Goal: Information Seeking & Learning: Learn about a topic

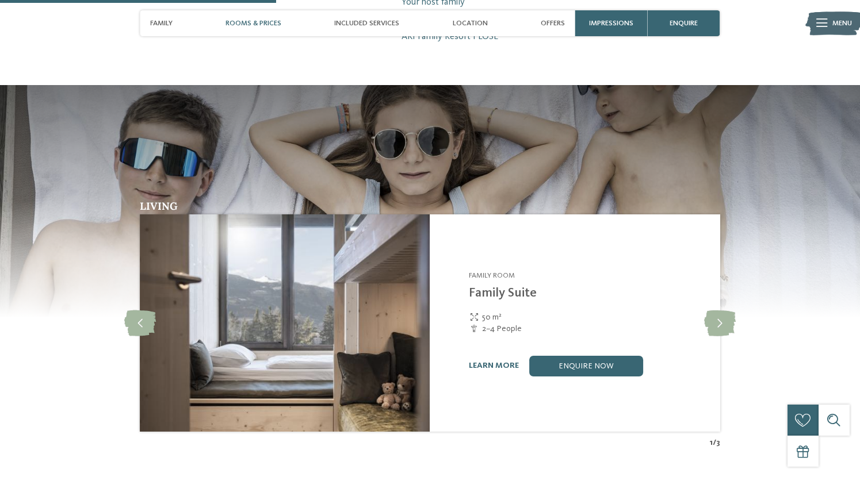
scroll to position [1112, 0]
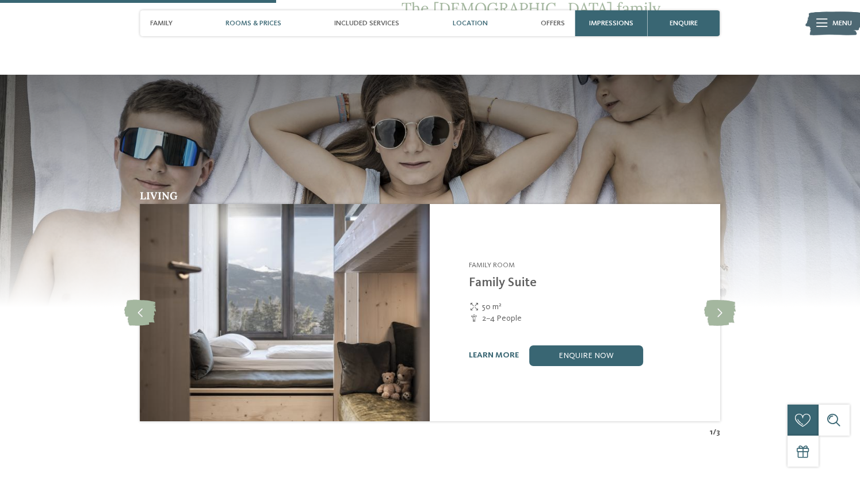
click at [469, 26] on span "Location" at bounding box center [470, 23] width 35 height 9
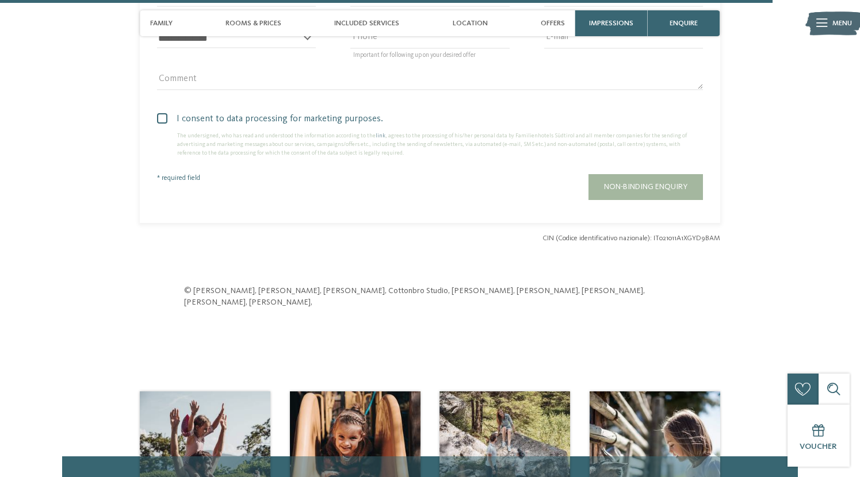
scroll to position [3174, 0]
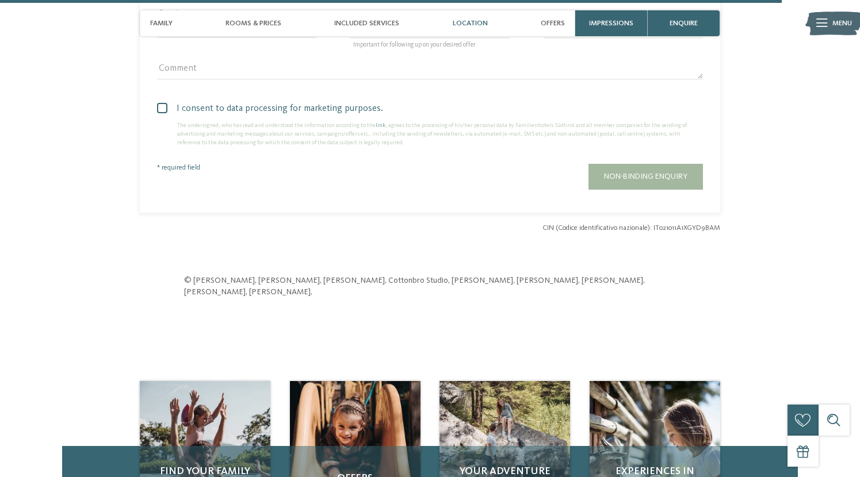
click at [479, 22] on span "Location" at bounding box center [470, 23] width 35 height 9
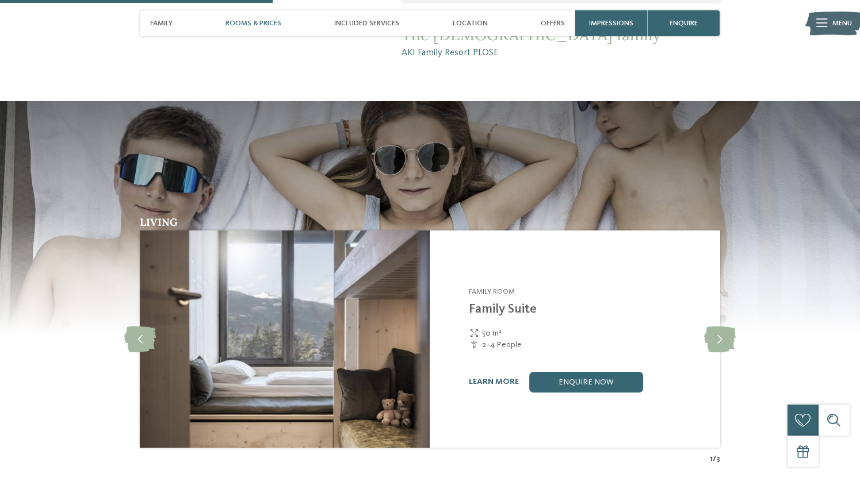
scroll to position [1025, 0]
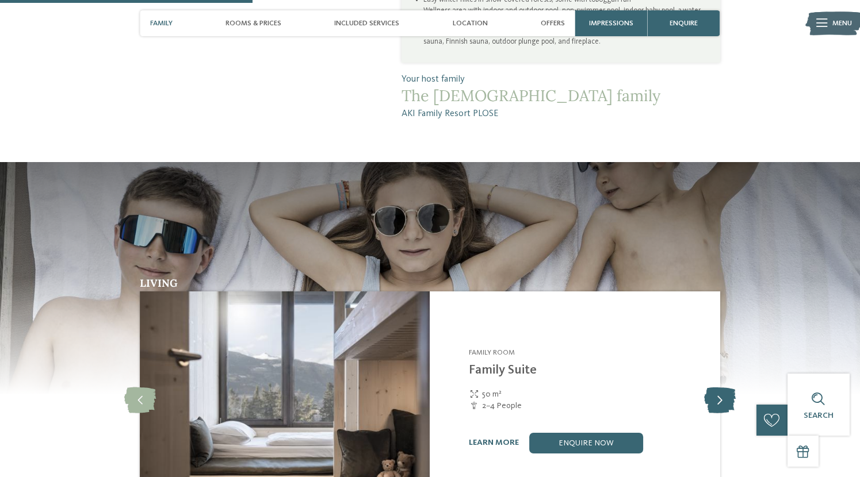
click at [723, 388] on icon at bounding box center [720, 401] width 32 height 26
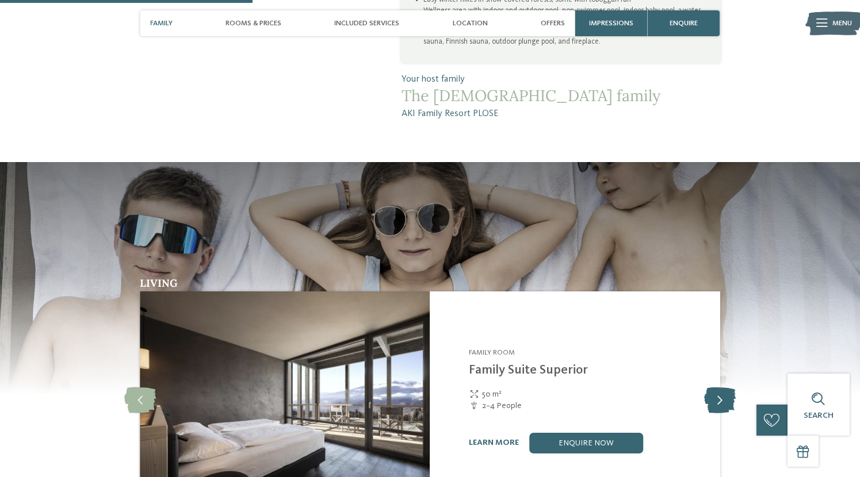
click at [723, 388] on icon at bounding box center [720, 401] width 32 height 26
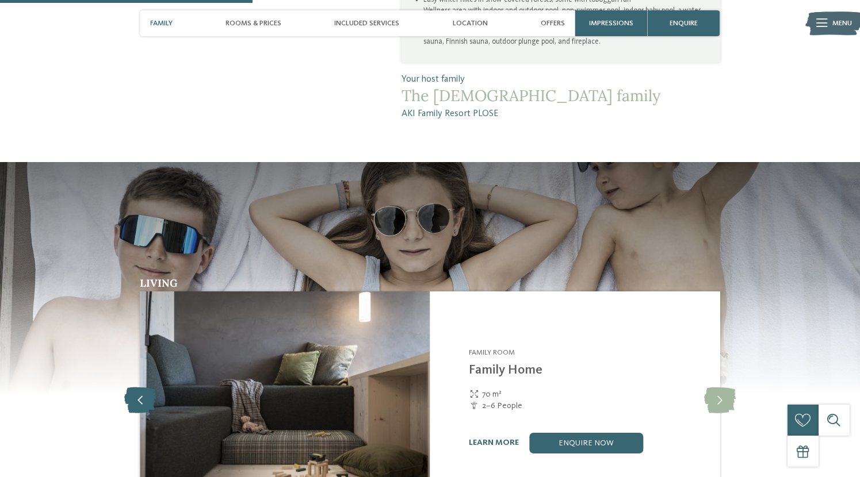
click at [135, 388] on icon at bounding box center [140, 401] width 32 height 26
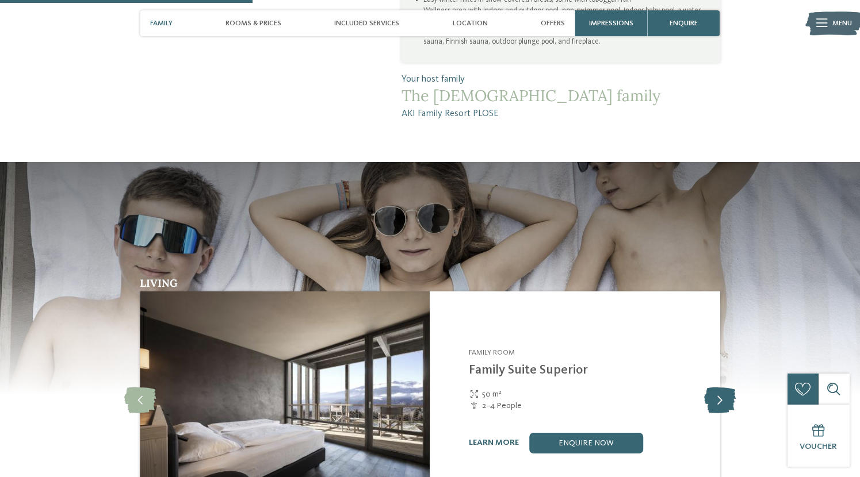
click at [721, 388] on icon at bounding box center [720, 401] width 32 height 26
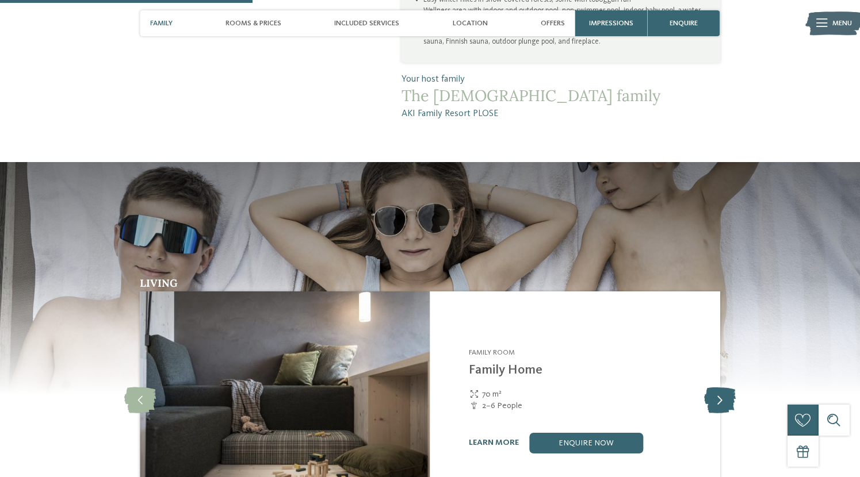
click at [721, 388] on icon at bounding box center [720, 401] width 32 height 26
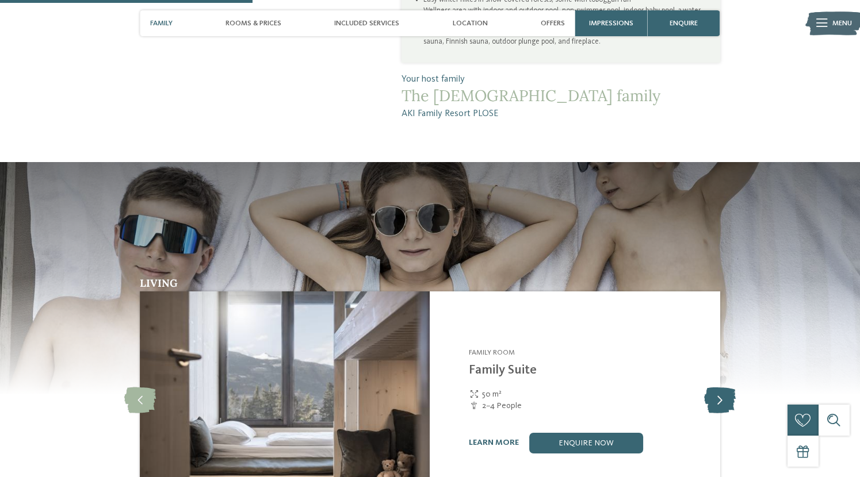
click at [721, 388] on icon at bounding box center [720, 401] width 32 height 26
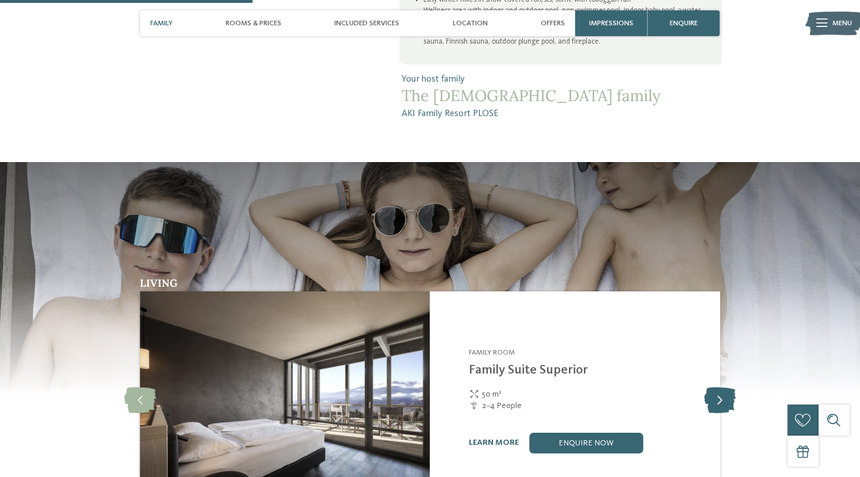
click at [721, 388] on icon at bounding box center [720, 401] width 32 height 26
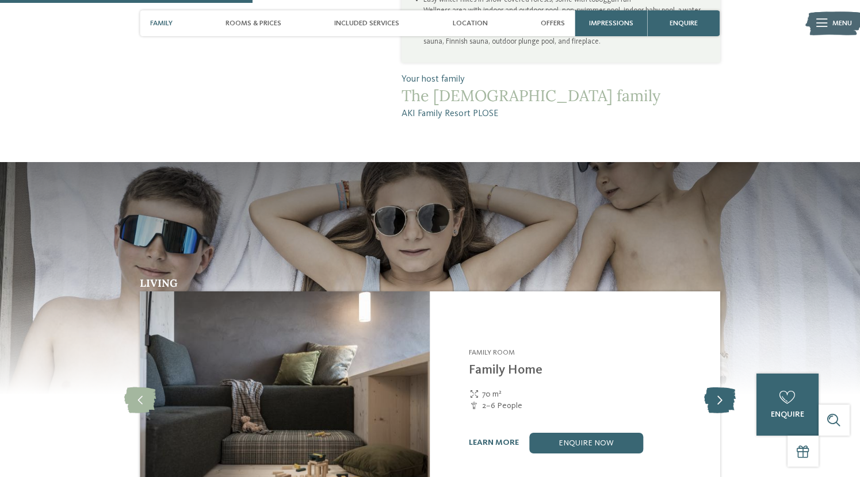
click at [721, 388] on icon at bounding box center [720, 401] width 32 height 26
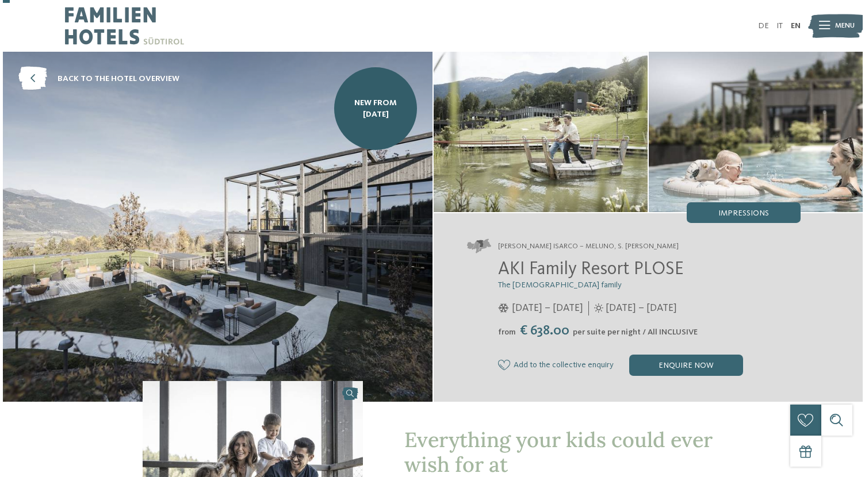
scroll to position [0, 0]
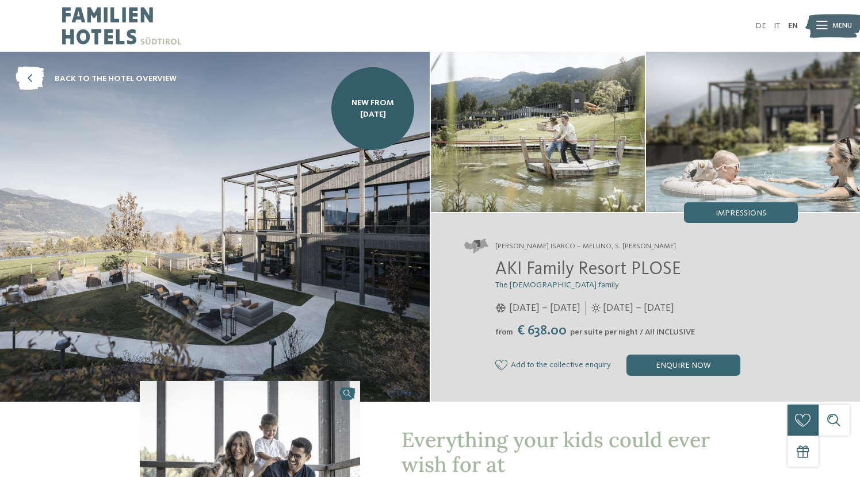
click at [821, 25] on icon at bounding box center [821, 26] width 11 height 8
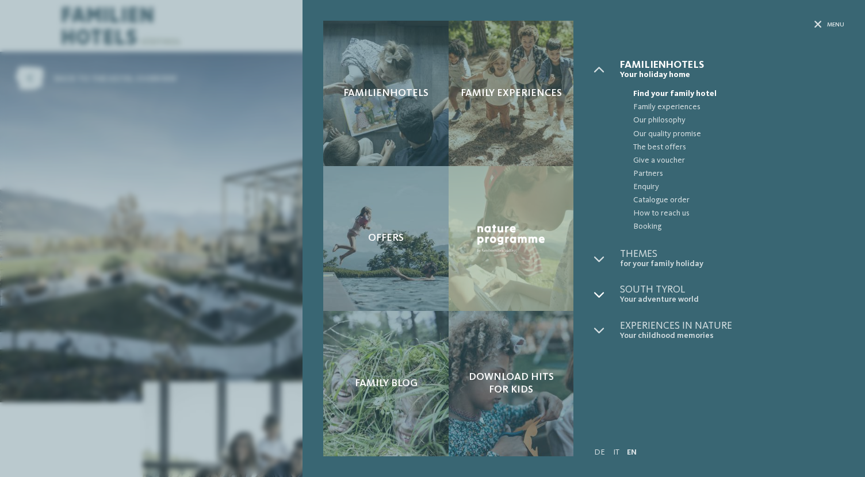
click at [603, 292] on icon at bounding box center [599, 295] width 10 height 10
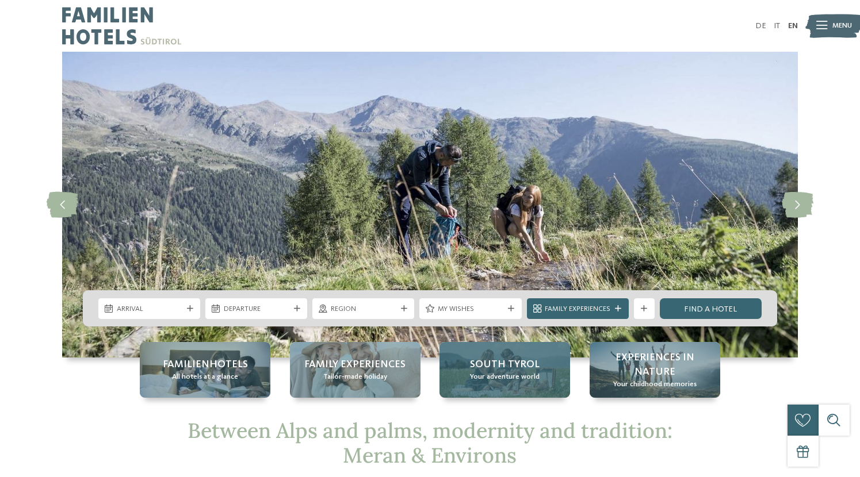
click at [529, 377] on span "Your adventure world" at bounding box center [505, 377] width 70 height 10
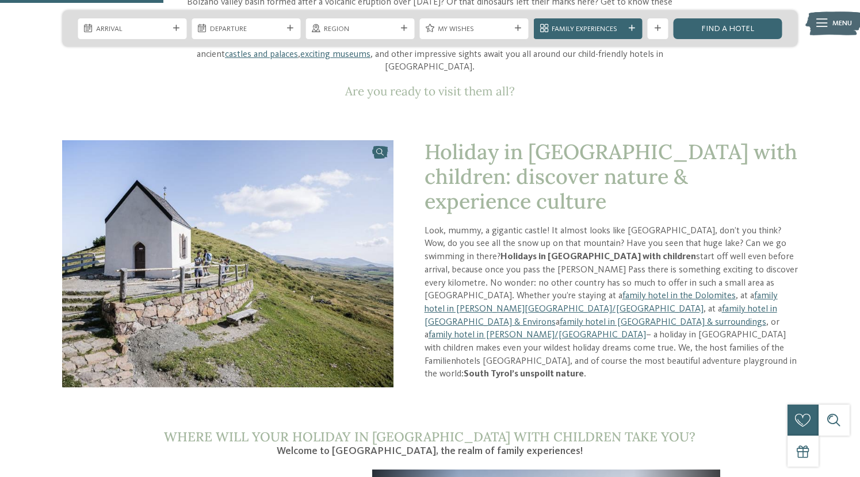
scroll to position [514, 0]
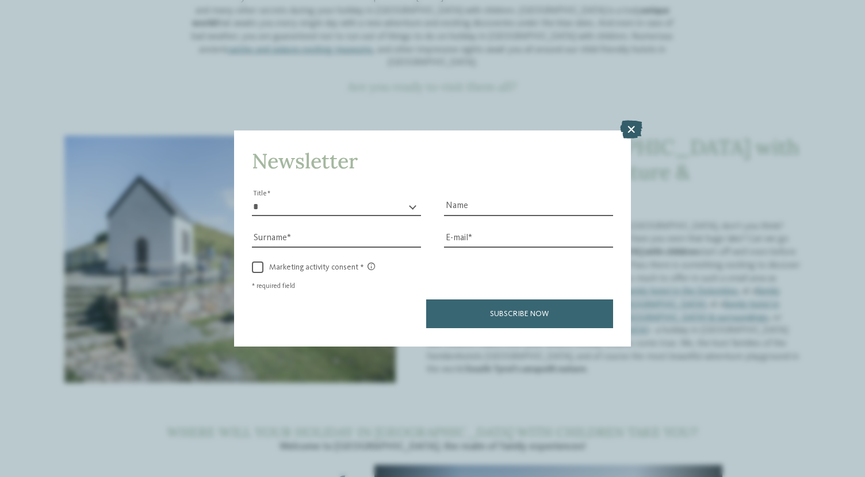
click at [633, 121] on icon at bounding box center [631, 130] width 22 height 18
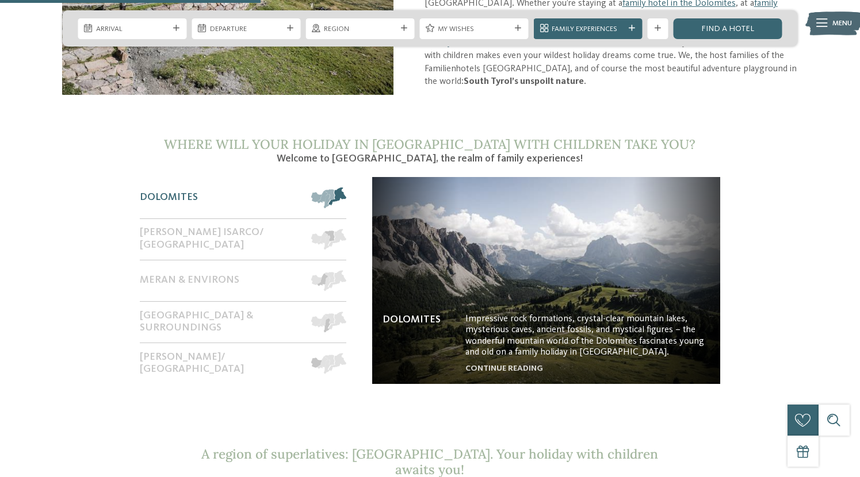
scroll to position [803, 0]
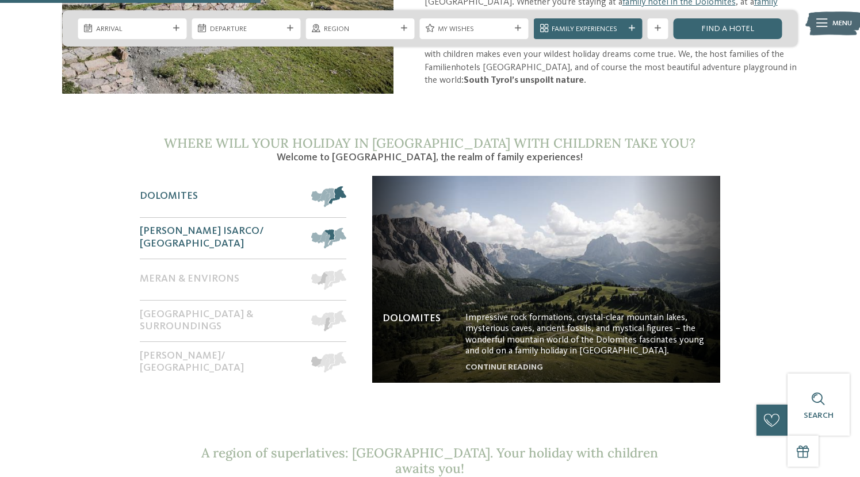
click at [238, 225] on span "Valle Isarco/ Eisacktal" at bounding box center [220, 237] width 161 height 25
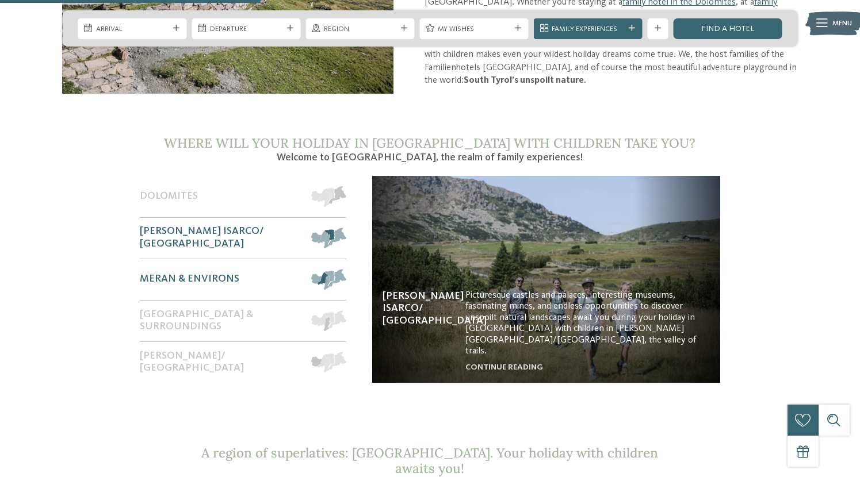
click at [221, 273] on span "Meran & Environs" at bounding box center [190, 279] width 100 height 13
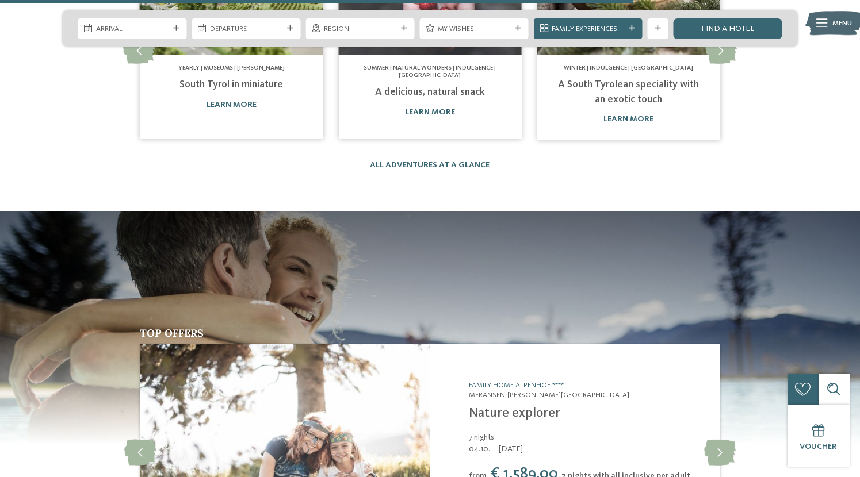
scroll to position [2067, 0]
